Goal: Find specific page/section: Find specific page/section

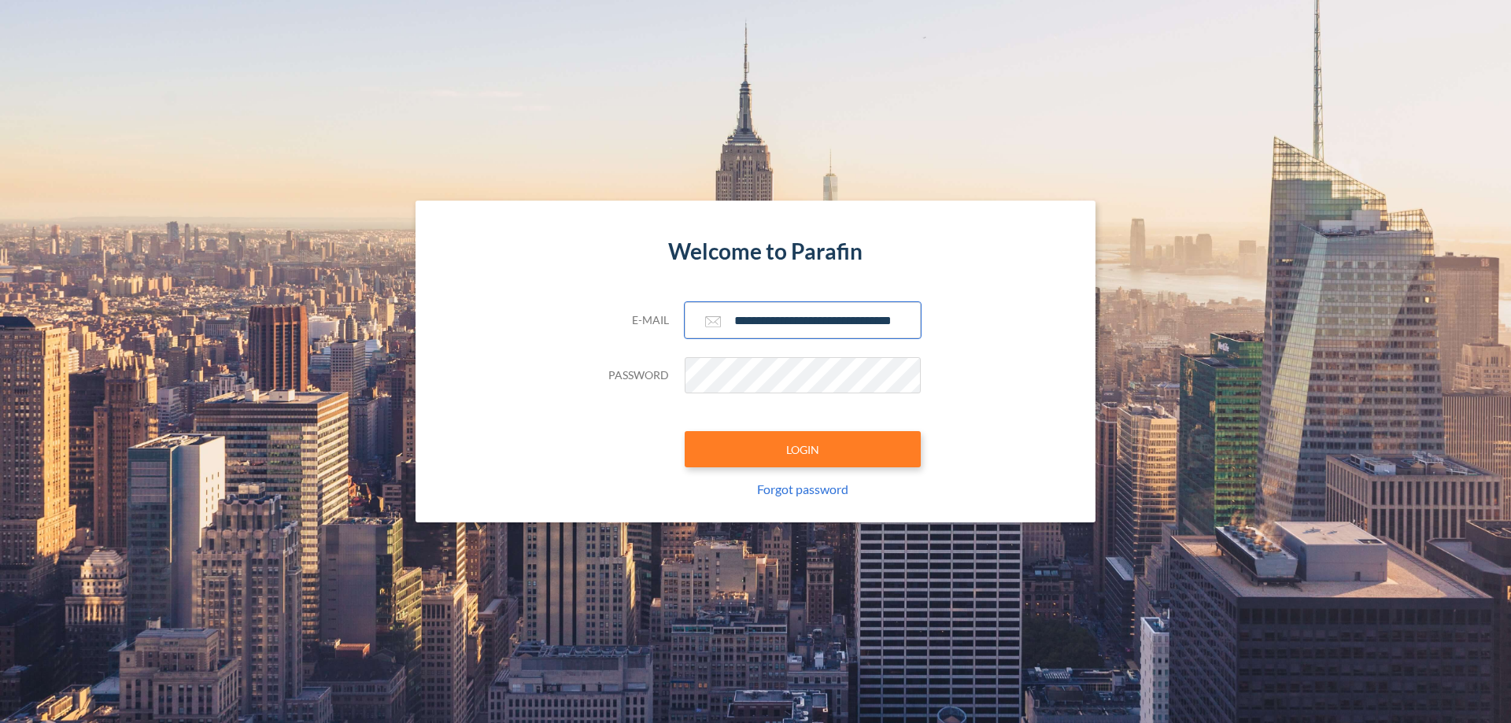
scroll to position [0, 25]
type input "**********"
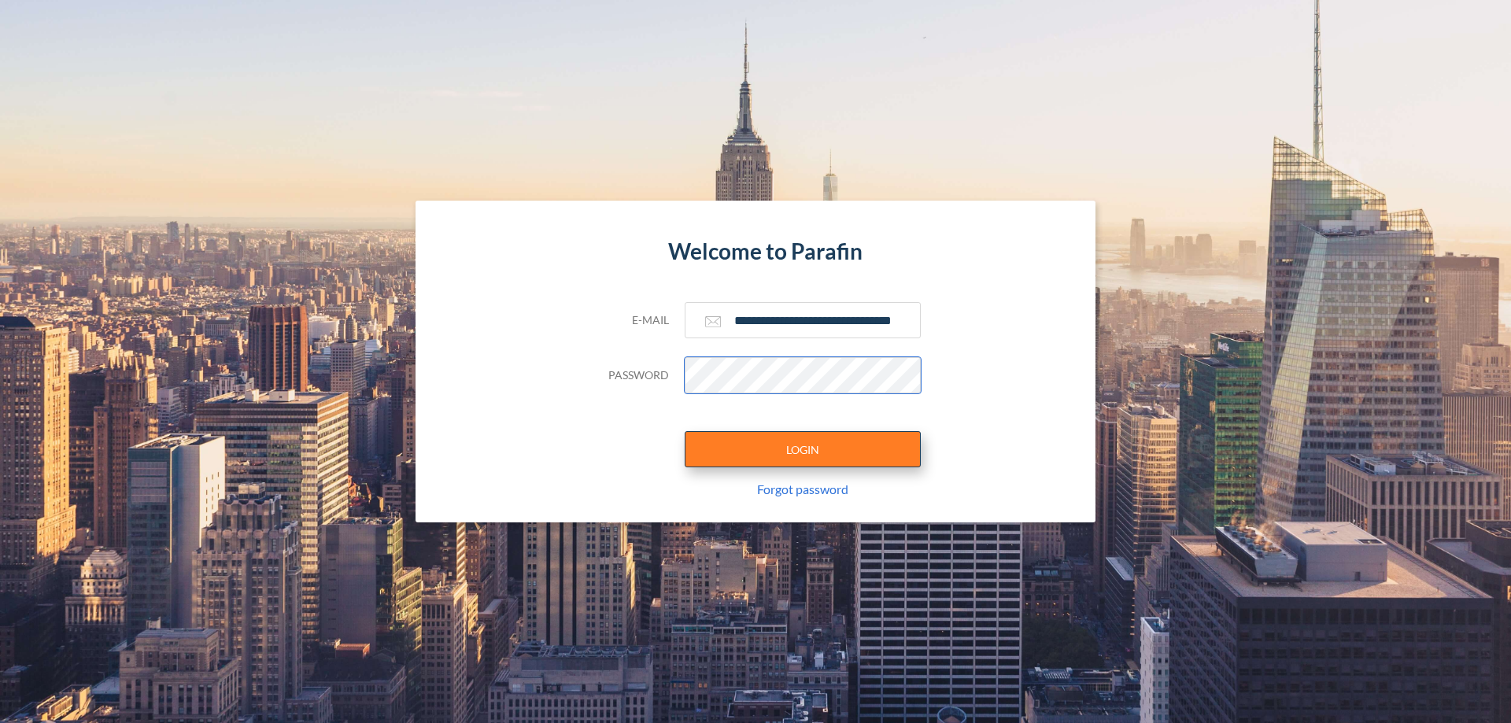
scroll to position [0, 0]
click at [803, 449] on button "LOGIN" at bounding box center [802, 449] width 236 height 36
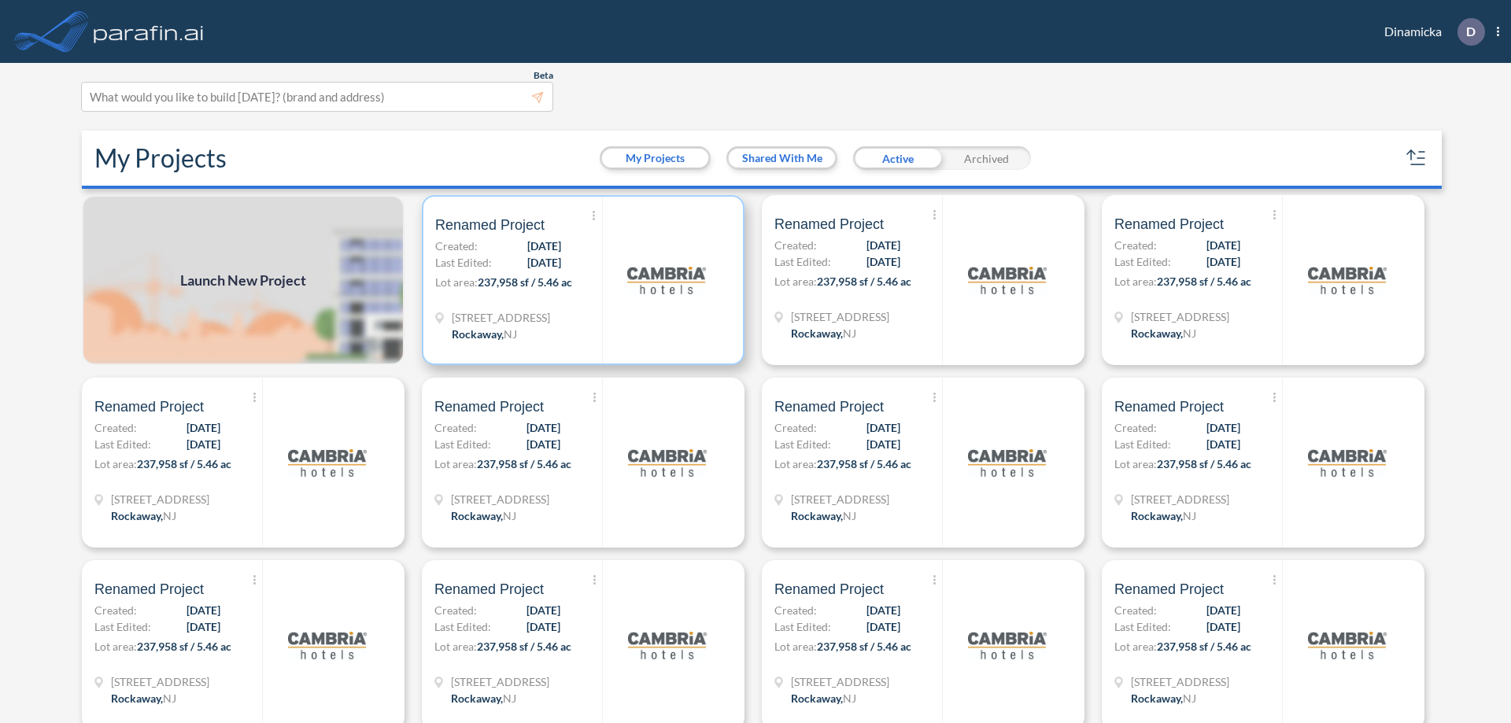
scroll to position [4, 0]
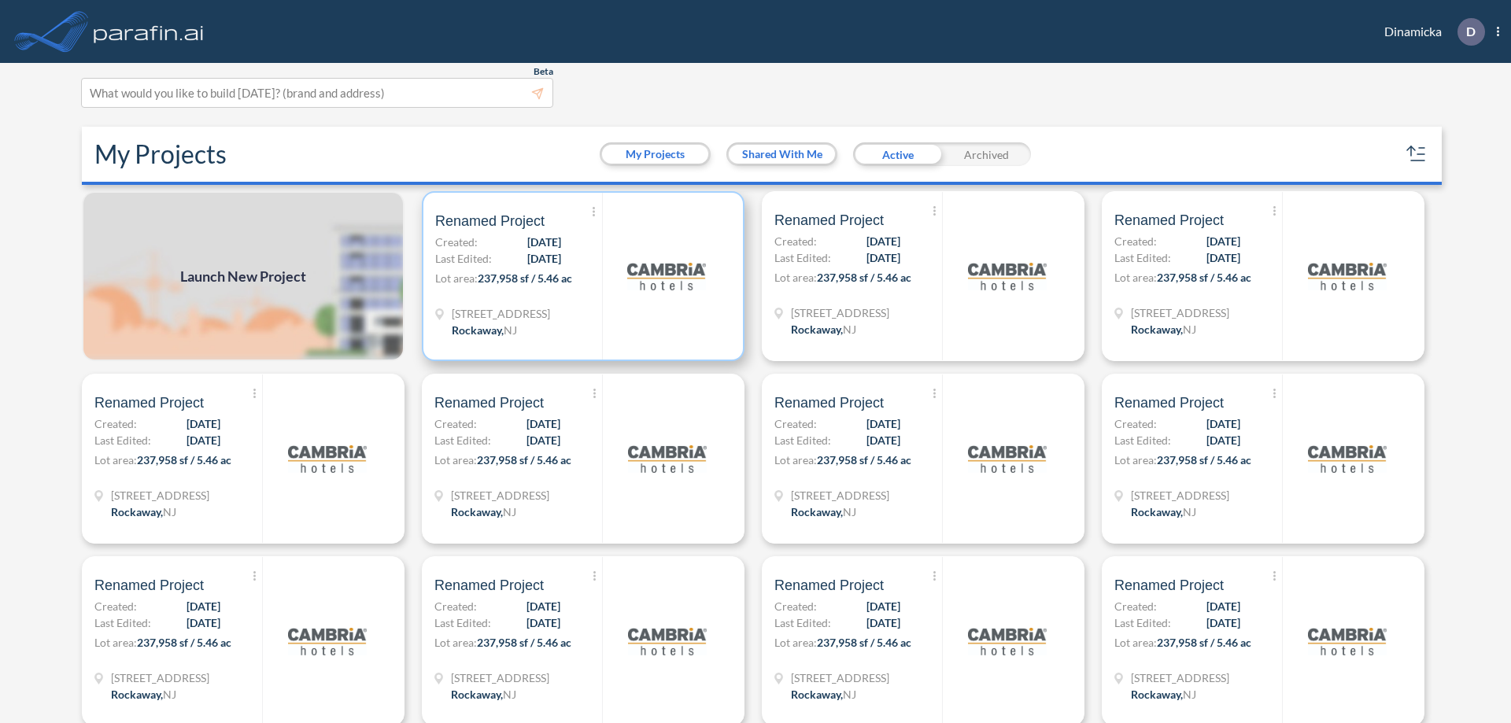
click at [580, 276] on p "Lot area: 237,958 sf / 5.46 ac" at bounding box center [518, 281] width 167 height 23
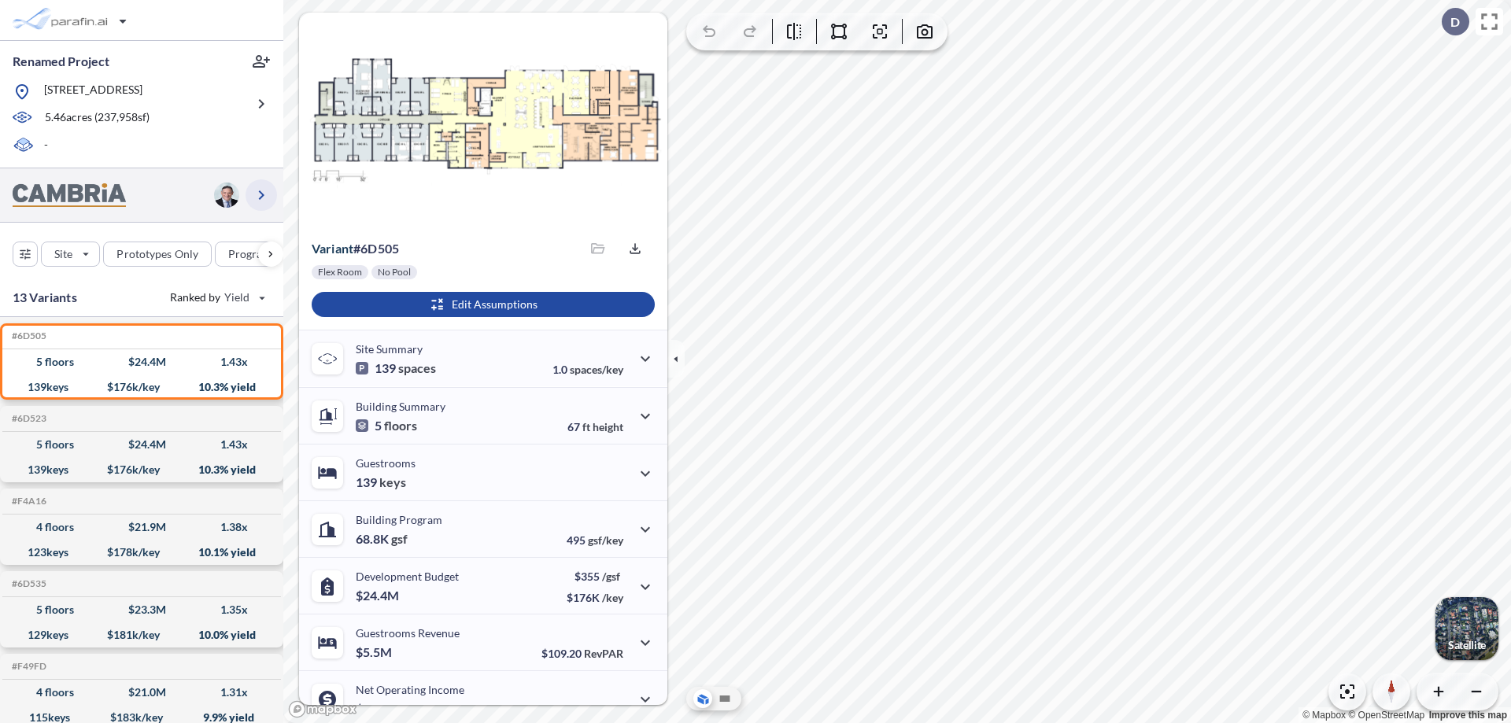
click at [261, 194] on icon "button" at bounding box center [261, 195] width 19 height 19
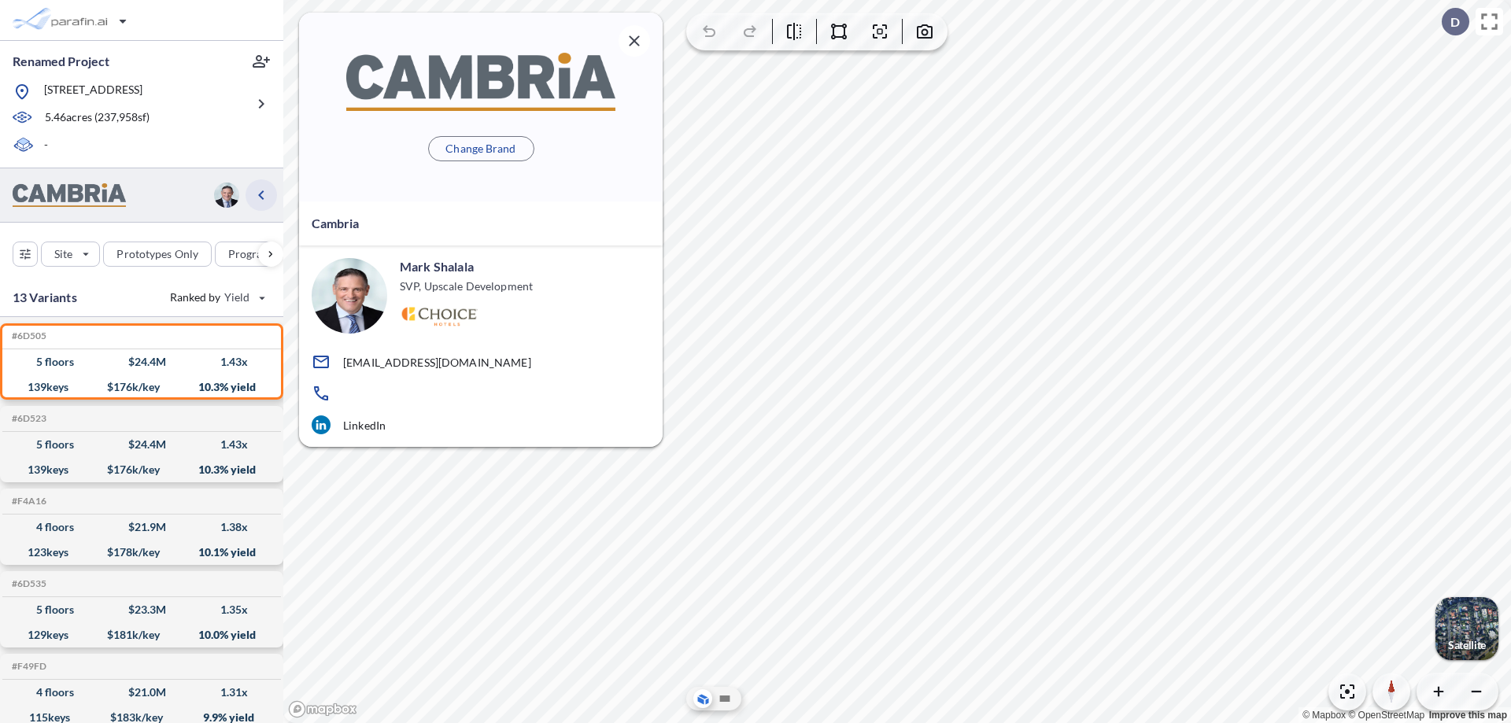
click at [261, 194] on icon "button" at bounding box center [261, 195] width 19 height 19
